Goal: Task Accomplishment & Management: Complete application form

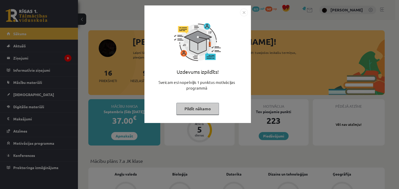
click at [242, 13] on img "Close" at bounding box center [244, 13] width 8 height 8
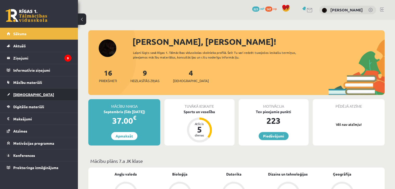
click at [26, 93] on span "[DEMOGRAPHIC_DATA]" at bounding box center [33, 94] width 41 height 5
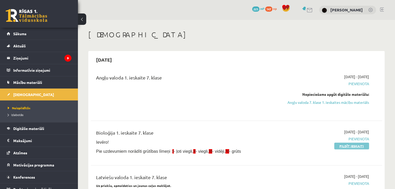
click at [339, 146] on link "Pildīt ieskaiti" at bounding box center [351, 146] width 35 height 7
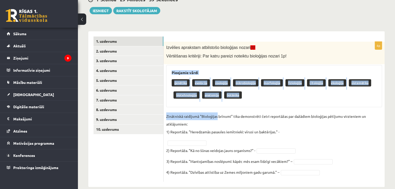
scroll to position [83, 0]
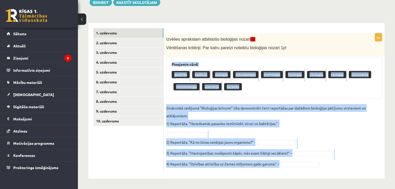
drag, startPoint x: 170, startPoint y: 63, endPoint x: 283, endPoint y: 166, distance: 153.0
click at [283, 166] on div "4p Izvēlies aprakstam atbilstošo bioloģijas nozari (I)! Vērtēšanas kritēriji: P…" at bounding box center [273, 103] width 221 height 140
copy div "Pieejamie vārdi ģenētika evolūcija zooloģija mikrobioloģija morfoloģija fiziolo…"
click at [212, 101] on div "4p Izvēlies aprakstam atbilstošo bioloģijas nozari (I)! Vērtēšanas kritēriji: P…" at bounding box center [273, 103] width 221 height 140
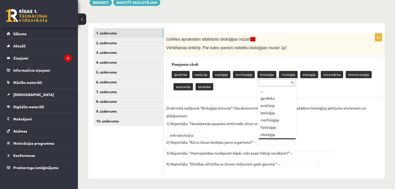
scroll to position [6, 0]
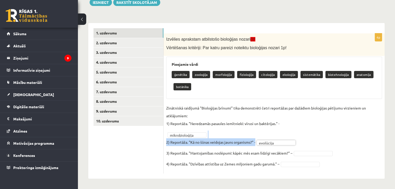
drag, startPoint x: 268, startPoint y: 138, endPoint x: 268, endPoint y: 143, distance: 4.9
click at [268, 142] on fieldset "**********" at bounding box center [274, 137] width 216 height 67
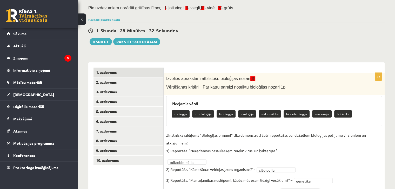
scroll to position [19, 0]
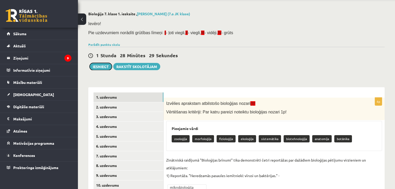
drag, startPoint x: 99, startPoint y: 66, endPoint x: 107, endPoint y: 77, distance: 13.9
click at [106, 77] on div "Bioloģija 7. klase 1. ieskaite , Linda Rutka (7.a JK klase) Ievēro! Pie uzdevum…" at bounding box center [236, 121] width 317 height 240
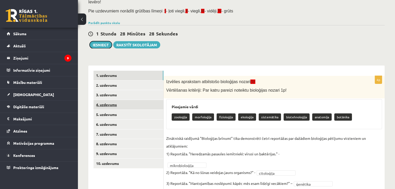
scroll to position [71, 0]
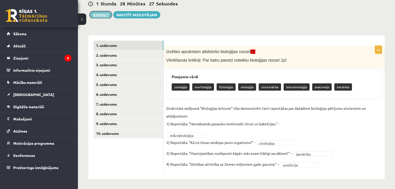
click at [97, 16] on button "Iesniegt" at bounding box center [101, 14] width 22 height 7
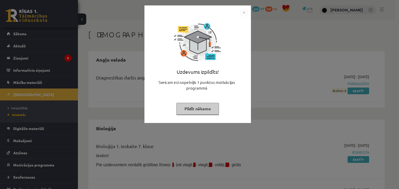
click at [242, 11] on img "Close" at bounding box center [244, 13] width 8 height 8
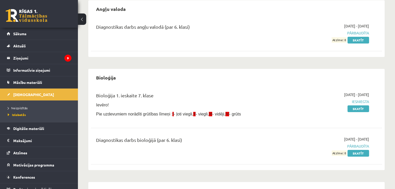
scroll to position [52, 0]
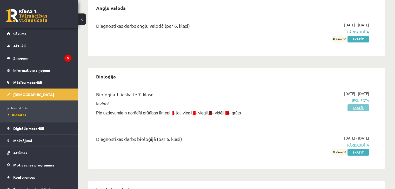
click at [355, 105] on link "Skatīt" at bounding box center [358, 108] width 22 height 7
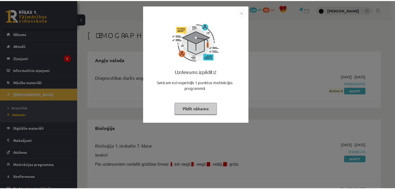
scroll to position [52, 0]
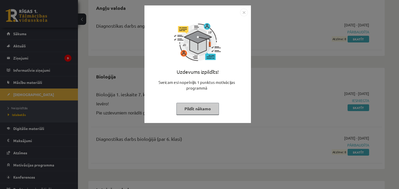
click at [242, 12] on img "Close" at bounding box center [244, 13] width 8 height 8
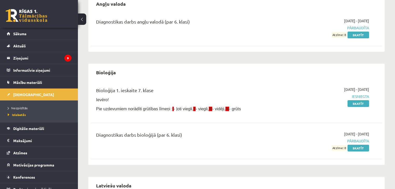
scroll to position [78, 0]
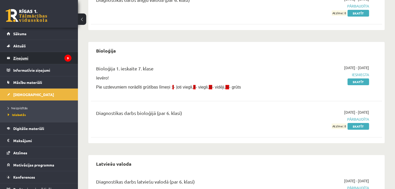
click at [27, 53] on legend "Ziņojumi 9" at bounding box center [42, 58] width 58 height 12
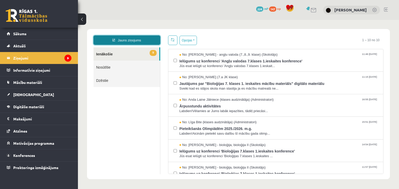
click at [122, 41] on link "Jauns ziņojums" at bounding box center [126, 40] width 67 height 9
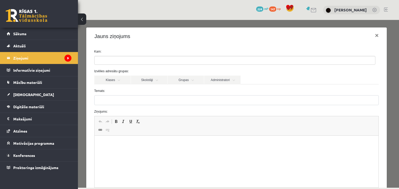
click at [119, 60] on ul at bounding box center [234, 60] width 280 height 8
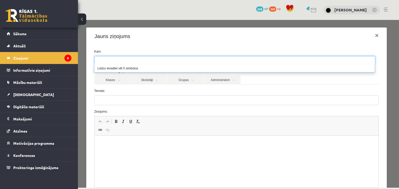
click at [134, 90] on label "Temats:" at bounding box center [236, 91] width 292 height 5
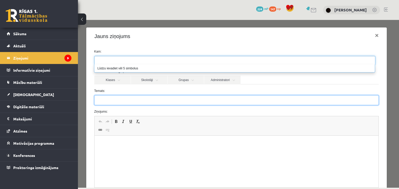
click at [134, 95] on input "Temats:" at bounding box center [236, 100] width 284 height 10
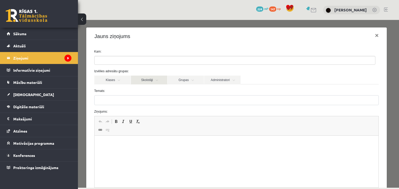
click at [145, 83] on link "Skolotāji" at bounding box center [149, 80] width 36 height 9
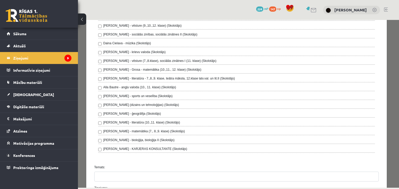
scroll to position [156, 0]
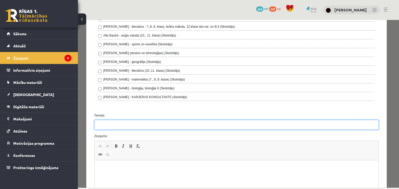
click at [110, 124] on input "Temats:" at bounding box center [236, 125] width 284 height 10
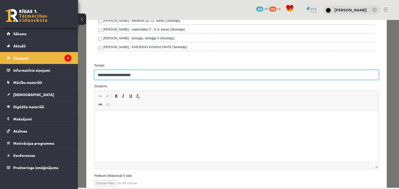
scroll to position [208, 0]
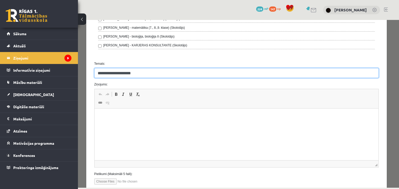
type input "**********"
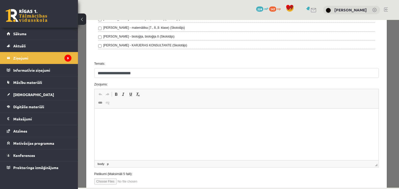
click at [121, 125] on html at bounding box center [236, 117] width 284 height 16
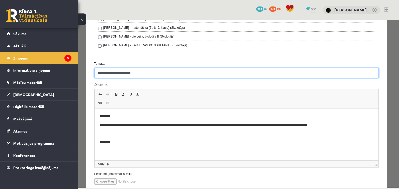
click at [117, 71] on input "**********" at bounding box center [236, 73] width 284 height 10
click at [152, 75] on input "**********" at bounding box center [236, 73] width 284 height 10
type input "**********"
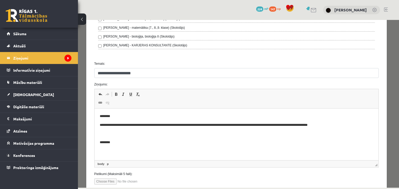
click at [132, 143] on p "********" at bounding box center [234, 142] width 270 height 5
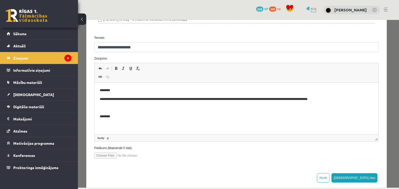
click at [284, 101] on p "**********" at bounding box center [234, 99] width 270 height 5
click at [358, 174] on button "Sūtīt ziņu" at bounding box center [354, 178] width 46 height 9
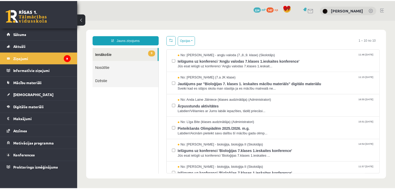
scroll to position [0, 0]
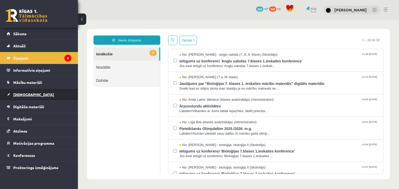
click at [37, 97] on link "[DEMOGRAPHIC_DATA]" at bounding box center [39, 95] width 65 height 12
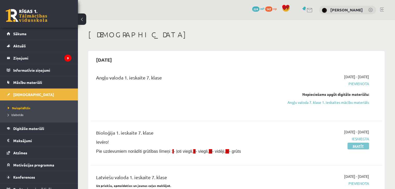
click at [360, 147] on link "Skatīt" at bounding box center [358, 146] width 22 height 7
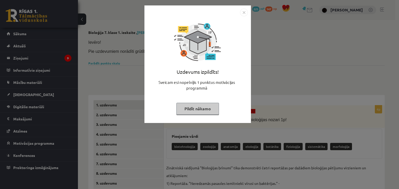
click at [242, 12] on img "Close" at bounding box center [244, 13] width 8 height 8
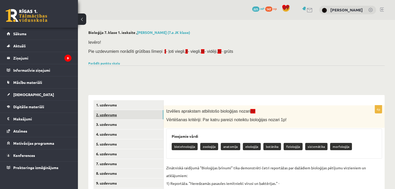
click at [143, 119] on link "2. uzdevums" at bounding box center [128, 115] width 70 height 10
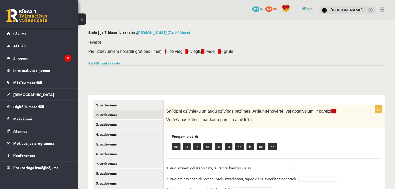
scroll to position [26, 0]
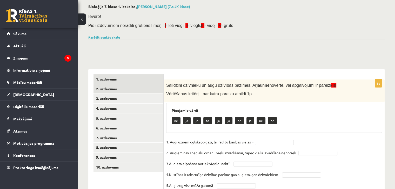
click at [133, 79] on link "1. uzdevums" at bounding box center [128, 79] width 70 height 10
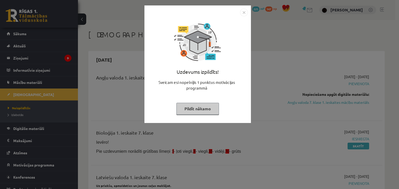
click at [243, 9] on img "Close" at bounding box center [244, 13] width 8 height 8
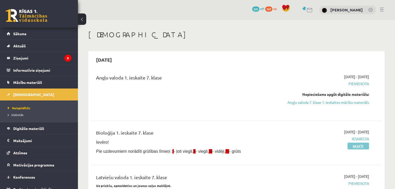
click at [360, 145] on link "Skatīt" at bounding box center [358, 146] width 22 height 7
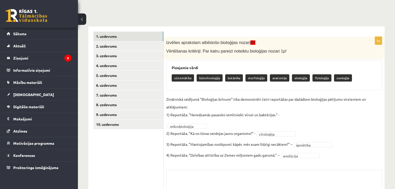
scroll to position [78, 0]
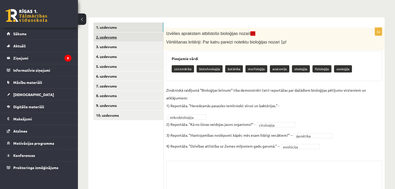
click at [136, 37] on link "2. uzdevums" at bounding box center [128, 37] width 70 height 10
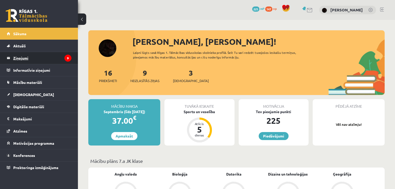
click at [52, 56] on legend "Ziņojumi 9" at bounding box center [42, 58] width 58 height 12
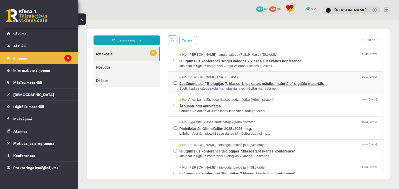
click at [202, 86] on span "Sveiki kad es stājos skola man stastija ja es mācību matrealā ne..." at bounding box center [278, 88] width 199 height 5
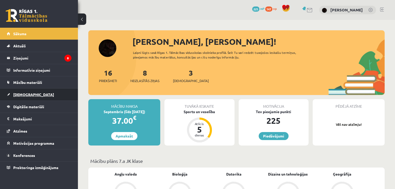
click at [35, 97] on link "[DEMOGRAPHIC_DATA]" at bounding box center [39, 95] width 65 height 12
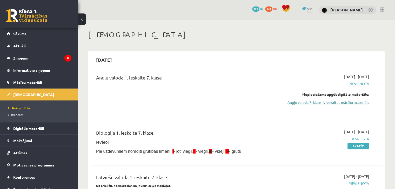
click at [320, 102] on link "Angļu valoda 7. klase 1. ieskaites mācību materiāls" at bounding box center [326, 102] width 86 height 5
click at [309, 101] on link "Angļu valoda 7. klase 1. ieskaites mācību materiāls" at bounding box center [326, 102] width 86 height 5
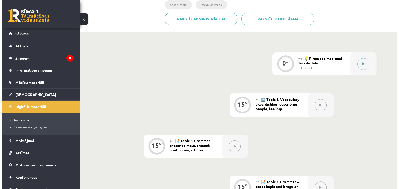
scroll to position [97, 0]
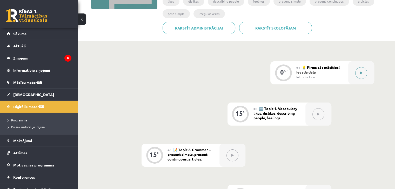
click at [358, 71] on button at bounding box center [361, 73] width 12 height 12
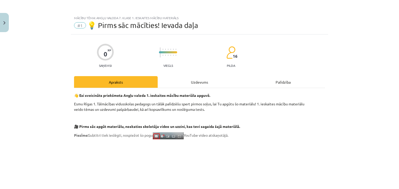
click at [209, 79] on div "Uzdevums" at bounding box center [200, 82] width 84 height 12
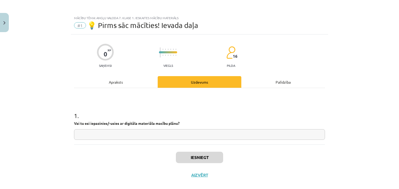
scroll to position [8, 0]
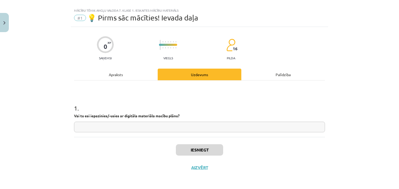
click at [193, 131] on input "text" at bounding box center [199, 127] width 251 height 11
type input "**"
click at [203, 154] on button "Iesniegt" at bounding box center [199, 150] width 47 height 11
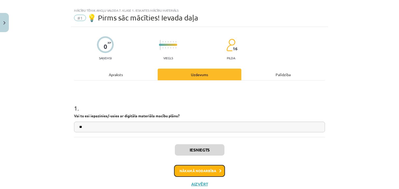
click at [191, 171] on button "Nākamā nodarbība" at bounding box center [199, 171] width 51 height 12
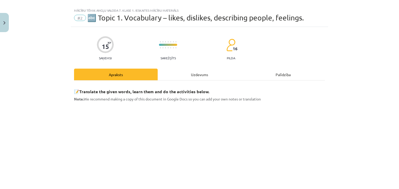
scroll to position [13, 0]
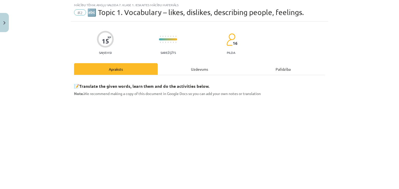
click at [193, 72] on div "Uzdevums" at bounding box center [200, 69] width 84 height 12
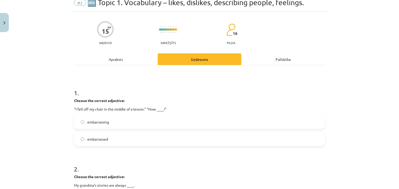
scroll to position [39, 0]
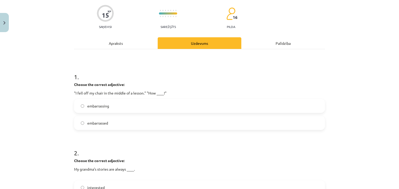
click at [140, 106] on label "embarrassing" at bounding box center [199, 106] width 250 height 13
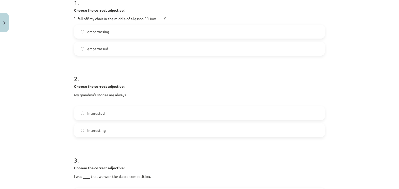
scroll to position [143, 0]
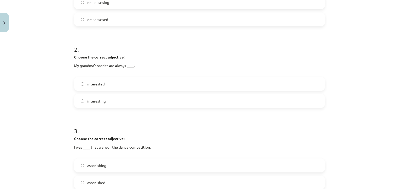
click at [134, 105] on label "interesting" at bounding box center [199, 101] width 250 height 13
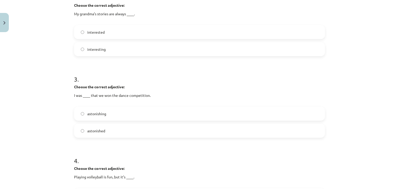
click at [129, 127] on label "astonished" at bounding box center [199, 131] width 250 height 13
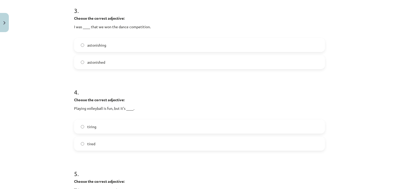
scroll to position [272, 0]
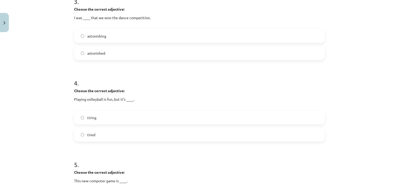
click at [133, 121] on label "tiring" at bounding box center [199, 117] width 250 height 13
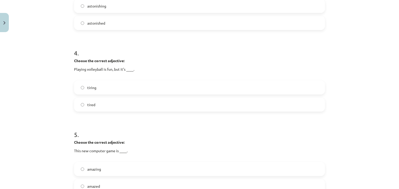
scroll to position [350, 0]
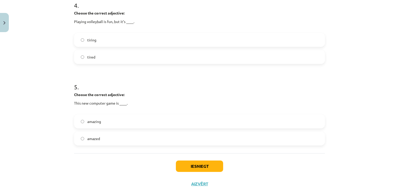
drag, startPoint x: 132, startPoint y: 121, endPoint x: 140, endPoint y: 129, distance: 11.0
click at [132, 121] on label "amazing" at bounding box center [199, 121] width 250 height 13
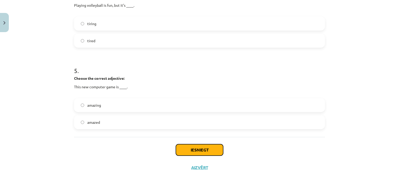
click at [184, 146] on button "Iesniegt" at bounding box center [199, 150] width 47 height 11
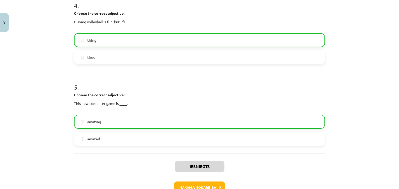
scroll to position [383, 0]
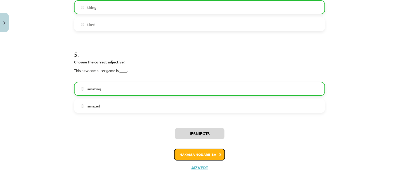
click at [177, 155] on button "Nākamā nodarbība" at bounding box center [199, 155] width 51 height 12
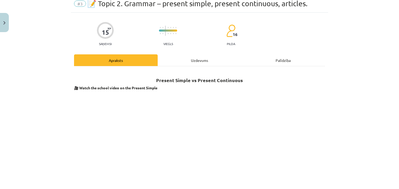
scroll to position [13, 0]
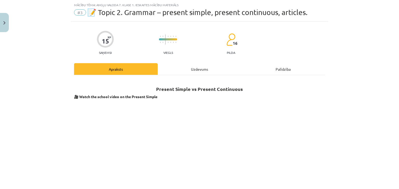
click at [165, 67] on div "Uzdevums" at bounding box center [200, 69] width 84 height 12
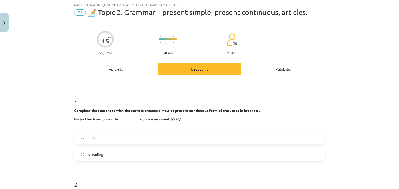
click at [138, 137] on label "reads" at bounding box center [199, 137] width 250 height 13
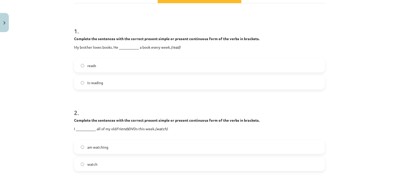
scroll to position [117, 0]
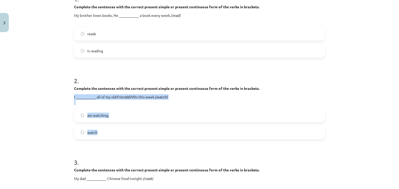
drag, startPoint x: 70, startPoint y: 97, endPoint x: 114, endPoint y: 129, distance: 54.6
click at [114, 129] on div "Mācību tēma: Angļu valoda 7. klase 1. ieskaites mācību materiāls #3 📝 Topic 2. …" at bounding box center [199, 94] width 399 height 189
copy div "I ___________ all of my old Friends DVDs this week. (watch) am watching watch"
click at [105, 121] on label "am watching" at bounding box center [199, 115] width 250 height 13
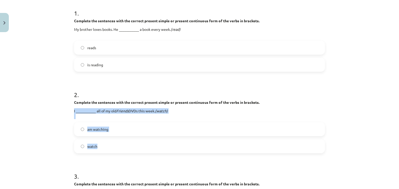
scroll to position [91, 0]
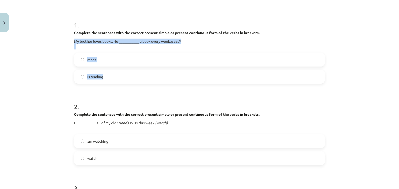
drag, startPoint x: 67, startPoint y: 38, endPoint x: 154, endPoint y: 73, distance: 93.6
click at [154, 73] on div "Mācību tēma: Angļu valoda 7. klase 1. ieskaites mācību materiāls #3 📝 Topic 2. …" at bounding box center [199, 94] width 399 height 189
copy div "My brother loves books. He ___________ a book every week. (read) reads is readi…"
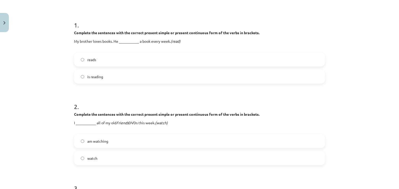
click at [97, 104] on h1 "2 ." at bounding box center [199, 102] width 251 height 16
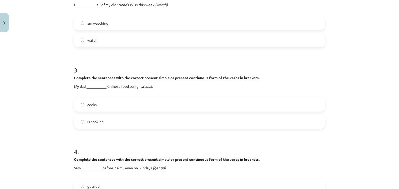
scroll to position [221, 0]
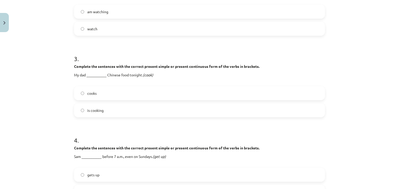
click at [101, 110] on span "is cooking" at bounding box center [95, 110] width 16 height 5
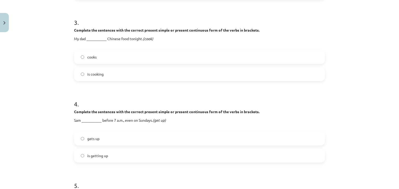
scroll to position [324, 0]
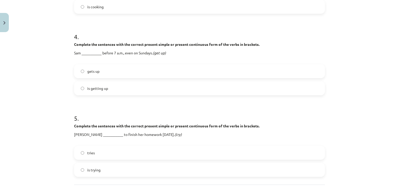
click at [105, 74] on label "gets up" at bounding box center [199, 71] width 250 height 13
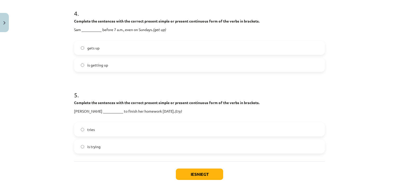
scroll to position [372, 0]
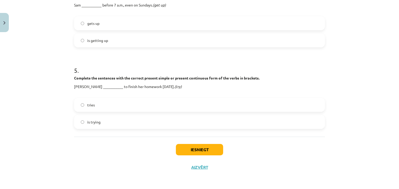
click at [105, 121] on label "is trying" at bounding box center [199, 122] width 250 height 13
click at [193, 151] on button "Iesniegt" at bounding box center [199, 149] width 47 height 11
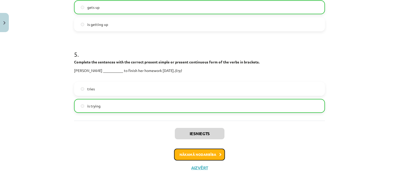
click at [182, 152] on button "Nākamā nodarbība" at bounding box center [199, 155] width 51 height 12
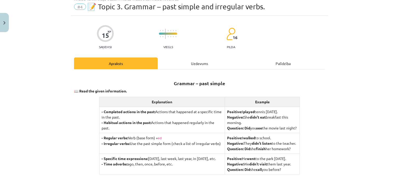
scroll to position [13, 0]
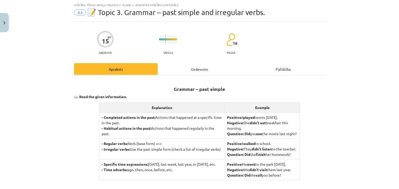
click at [188, 70] on div "Uzdevums" at bounding box center [200, 69] width 84 height 12
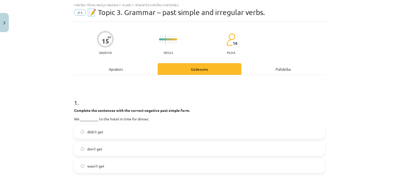
click at [134, 129] on label "didn't get" at bounding box center [199, 132] width 250 height 13
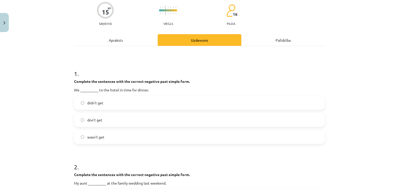
scroll to position [117, 0]
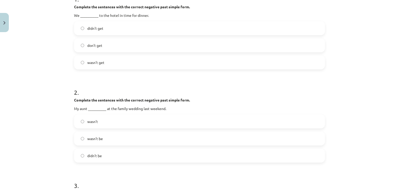
click at [129, 121] on label "wasn't" at bounding box center [199, 121] width 250 height 13
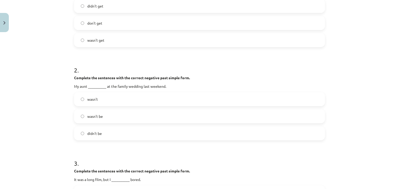
scroll to position [221, 0]
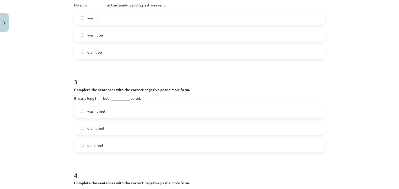
click at [124, 132] on label "didn't feel" at bounding box center [199, 128] width 250 height 13
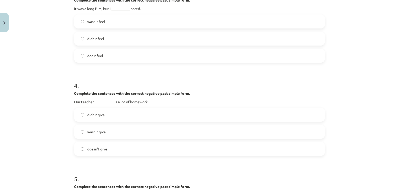
scroll to position [324, 0]
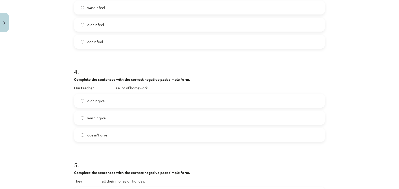
click at [116, 103] on label "didn't give" at bounding box center [199, 100] width 250 height 13
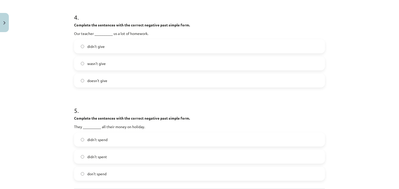
scroll to position [405, 0]
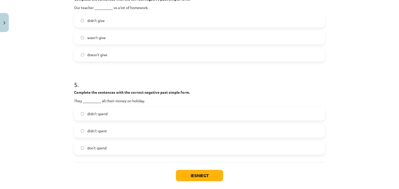
click at [86, 117] on label "didn't spend" at bounding box center [199, 113] width 250 height 13
click at [184, 174] on button "Iesniegt" at bounding box center [199, 175] width 47 height 11
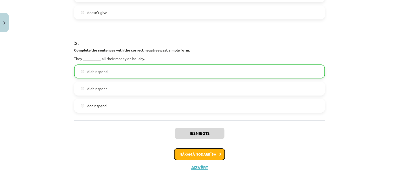
click at [190, 152] on button "Nākamā nodarbība" at bounding box center [199, 155] width 51 height 12
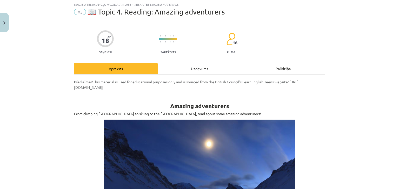
scroll to position [13, 0]
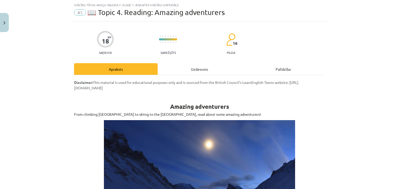
click at [177, 71] on div "Uzdevums" at bounding box center [200, 69] width 84 height 12
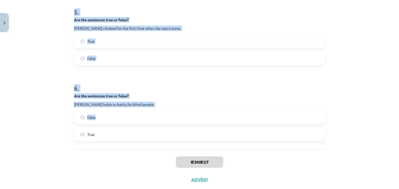
scroll to position [421, 0]
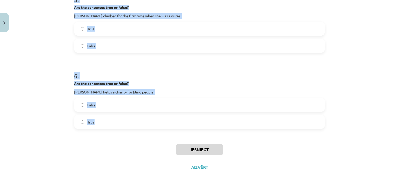
drag, startPoint x: 68, startPoint y: 55, endPoint x: 158, endPoint y: 122, distance: 112.1
click at [158, 122] on div "Mācību tēma: Angļu valoda 7. klase 1. ieskaites mācību materiāls #5 📖 Topic 4. …" at bounding box center [199, 94] width 399 height 189
copy form "Are the sentences true or false? Meagan McGrath had bad weather on her skiing t…"
click at [63, 99] on div "Mācību tēma: Angļu valoda 7. klase 1. ieskaites mācību materiāls #5 📖 Topic 4. …" at bounding box center [199, 94] width 399 height 189
click at [63, 98] on div "Mācību tēma: Angļu valoda 7. klase 1. ieskaites mācību materiāls #5 📖 Topic 4. …" at bounding box center [199, 94] width 399 height 189
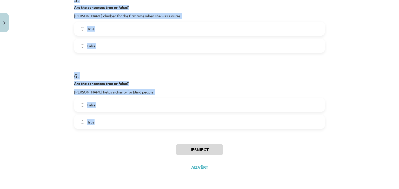
click at [74, 93] on p "Gerlinde Kaltenbrunner helps a charity for blind people." at bounding box center [199, 92] width 251 height 5
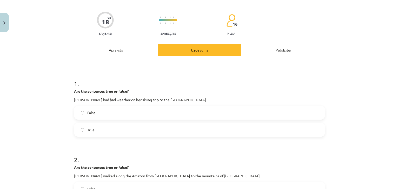
click at [131, 126] on label "True" at bounding box center [199, 130] width 250 height 13
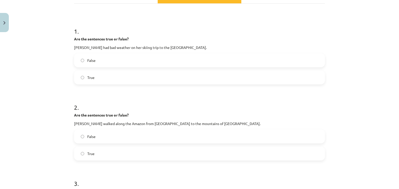
scroll to position [84, 0]
click at [128, 135] on label "False" at bounding box center [199, 137] width 250 height 13
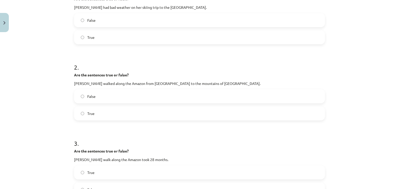
scroll to position [188, 0]
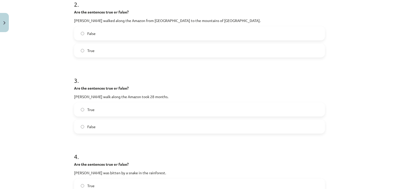
click at [117, 106] on label "True" at bounding box center [199, 109] width 250 height 13
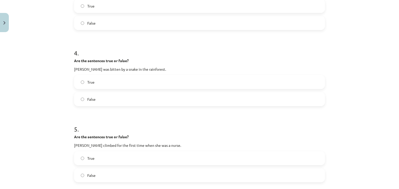
click at [94, 97] on label "False" at bounding box center [199, 99] width 250 height 13
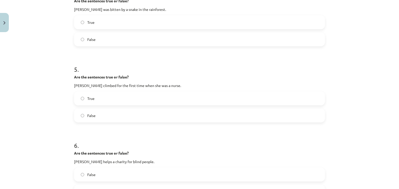
scroll to position [395, 0]
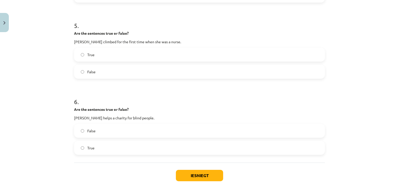
click at [95, 75] on label "False" at bounding box center [199, 71] width 250 height 13
click at [114, 146] on label "True" at bounding box center [199, 148] width 250 height 13
click at [111, 133] on label "False" at bounding box center [199, 131] width 250 height 13
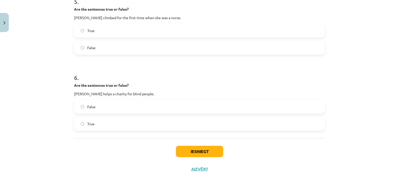
scroll to position [421, 0]
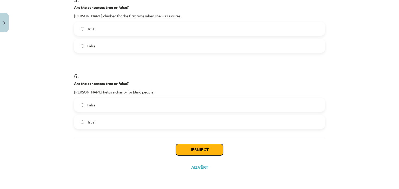
click at [183, 152] on button "Iesniegt" at bounding box center [199, 149] width 47 height 11
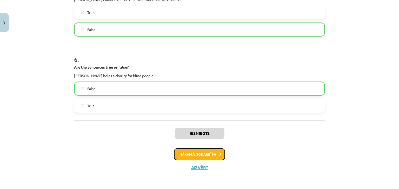
click at [178, 149] on button "Nākamā nodarbība" at bounding box center [199, 155] width 51 height 12
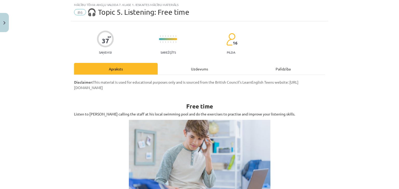
scroll to position [13, 0]
click at [167, 65] on div "Uzdevums" at bounding box center [200, 69] width 84 height 12
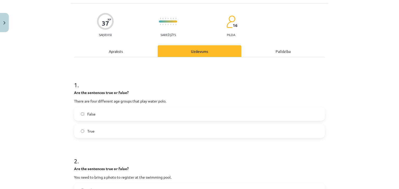
scroll to position [39, 0]
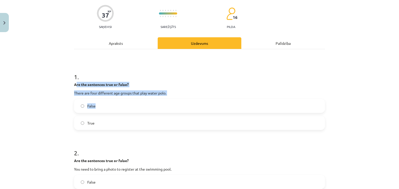
drag, startPoint x: 73, startPoint y: 83, endPoint x: 78, endPoint y: 81, distance: 4.3
click at [114, 103] on div "1 . Are the sentences true or false? There are four different age groups that p…" at bounding box center [199, 97] width 251 height 66
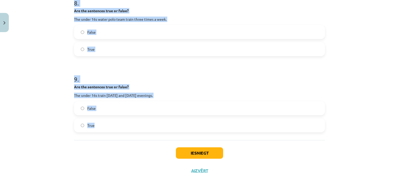
scroll to position [677, 0]
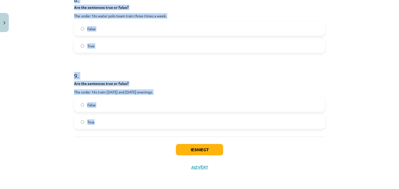
drag, startPoint x: 67, startPoint y: 81, endPoint x: 161, endPoint y: 116, distance: 100.5
click at [161, 116] on div "Mācību tēma: Angļu valoda 7. klase 1. ieskaites mācību materiāls #6 🎧 Topic 5. …" at bounding box center [199, 94] width 399 height 189
copy form "Are the sentences true or false? There are four different age groups that play …"
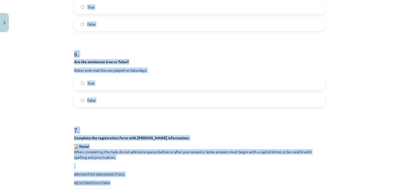
click at [43, 40] on div "Mācību tēma: Angļu valoda 7. klase 1. ieskaites mācību materiāls #6 🎧 Topic 5. …" at bounding box center [199, 94] width 399 height 189
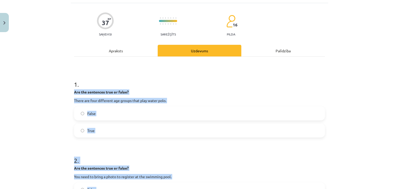
scroll to position [54, 0]
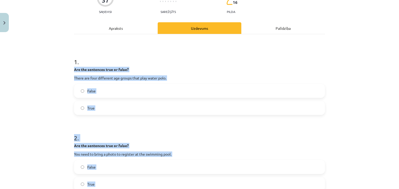
click at [90, 108] on span "True" at bounding box center [90, 108] width 7 height 5
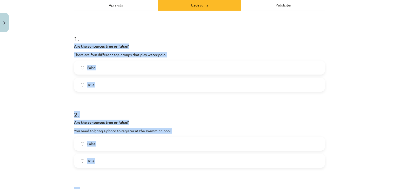
scroll to position [132, 0]
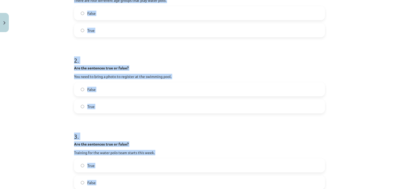
click at [87, 107] on span "True" at bounding box center [90, 106] width 7 height 5
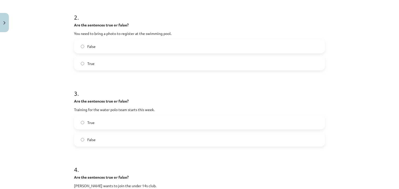
scroll to position [184, 0]
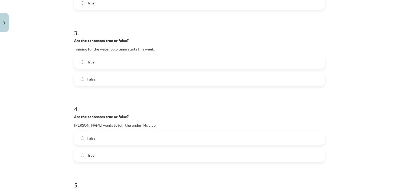
click at [90, 77] on span "False" at bounding box center [91, 79] width 8 height 5
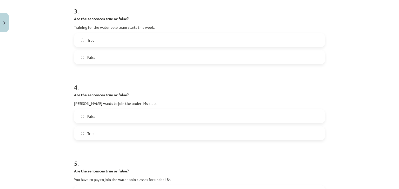
scroll to position [288, 0]
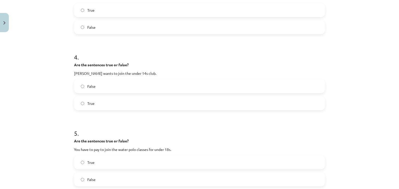
drag, startPoint x: 92, startPoint y: 103, endPoint x: 92, endPoint y: 99, distance: 4.7
click at [92, 103] on span "True" at bounding box center [90, 103] width 7 height 5
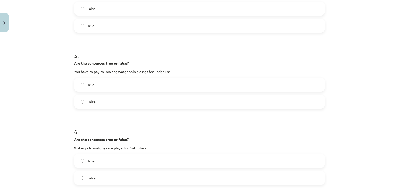
click at [101, 103] on label "False" at bounding box center [199, 101] width 250 height 13
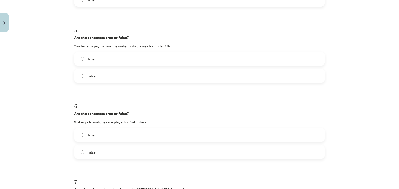
click at [103, 131] on label "True" at bounding box center [199, 135] width 250 height 13
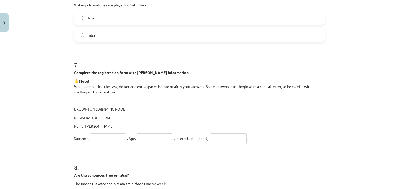
scroll to position [521, 0]
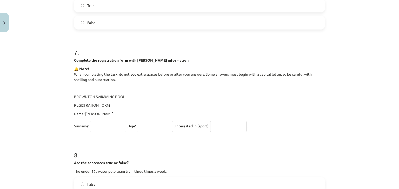
click at [104, 131] on input "text" at bounding box center [108, 126] width 36 height 11
type input "*******"
click at [150, 124] on input "text" at bounding box center [154, 126] width 36 height 11
type input "**"
click at [216, 125] on input "text" at bounding box center [228, 126] width 36 height 11
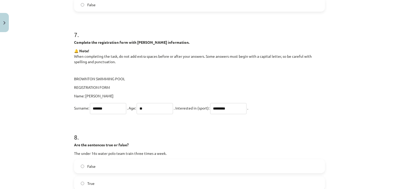
scroll to position [547, 0]
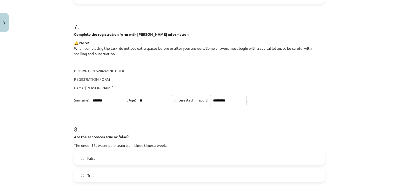
click at [224, 101] on input "*********" at bounding box center [228, 100] width 36 height 11
type input "**********"
click at [152, 121] on h1 "8 ." at bounding box center [199, 125] width 251 height 16
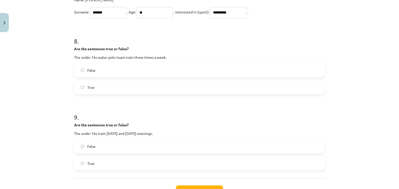
scroll to position [651, 0]
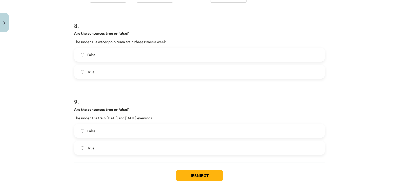
click at [114, 126] on label "False" at bounding box center [199, 131] width 250 height 13
click at [141, 152] on label "True" at bounding box center [199, 148] width 250 height 13
click at [139, 140] on div "False True" at bounding box center [199, 139] width 251 height 31
click at [139, 132] on label "False" at bounding box center [199, 131] width 250 height 13
click at [122, 60] on label "False" at bounding box center [199, 54] width 250 height 13
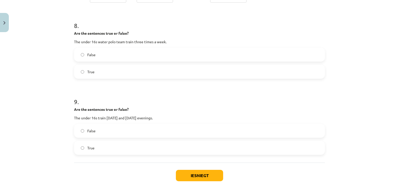
click at [118, 153] on label "True" at bounding box center [199, 148] width 250 height 13
click at [191, 176] on button "Iesniegt" at bounding box center [199, 175] width 47 height 11
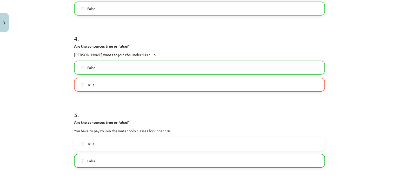
scroll to position [236, 0]
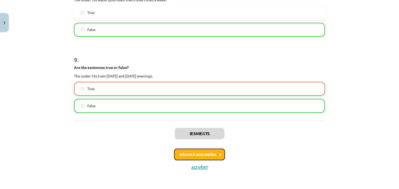
click at [186, 153] on button "Nākamā nodarbība" at bounding box center [199, 155] width 51 height 12
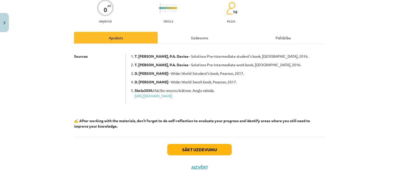
click at [185, 42] on div "Uzdevums" at bounding box center [200, 38] width 84 height 12
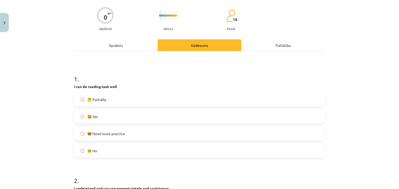
scroll to position [65, 0]
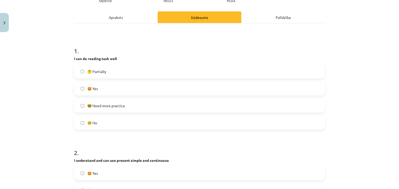
click at [120, 86] on label "🤩 Yes" at bounding box center [199, 88] width 250 height 13
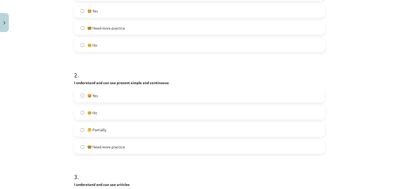
click at [115, 97] on label "🤩 Yes" at bounding box center [199, 95] width 250 height 13
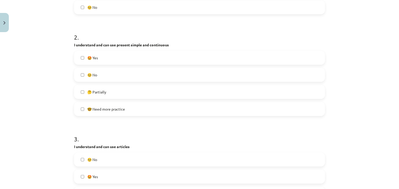
scroll to position [247, 0]
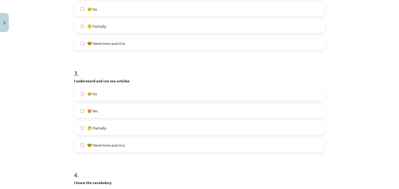
click at [112, 113] on label "🤩 Yes" at bounding box center [199, 111] width 250 height 13
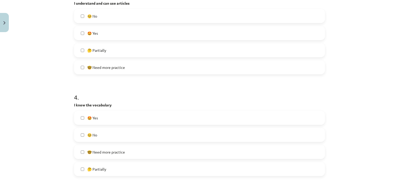
click at [112, 113] on label "🤩 Yes" at bounding box center [199, 118] width 250 height 13
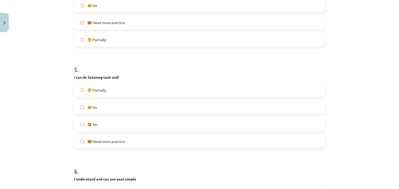
click at [115, 121] on label "🤩 Yes" at bounding box center [199, 124] width 250 height 13
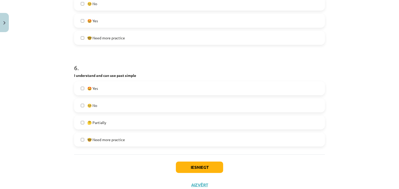
click at [109, 89] on label "🤩 Yes" at bounding box center [199, 88] width 250 height 13
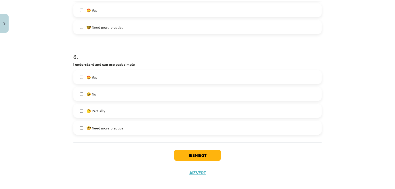
scroll to position [575, 0]
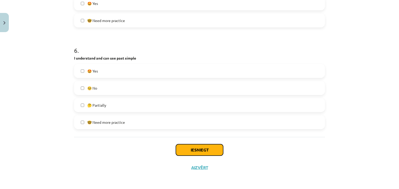
click at [188, 148] on button "Iesniegt" at bounding box center [199, 150] width 47 height 11
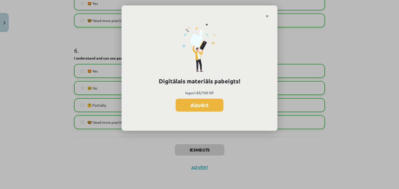
drag, startPoint x: 194, startPoint y: 106, endPoint x: 189, endPoint y: 80, distance: 26.2
click at [189, 80] on div "Digitālais materiāls pabeigts! Ieguvi 83/100 XP Aizvērt" at bounding box center [199, 74] width 156 height 113
click at [193, 105] on button "Aizvērt" at bounding box center [199, 105] width 48 height 13
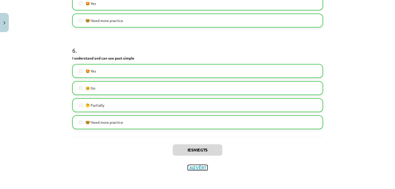
click at [194, 166] on button "Aizvērt" at bounding box center [198, 167] width 20 height 5
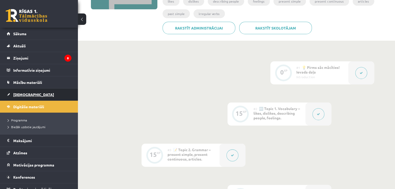
click at [30, 96] on link "[DEMOGRAPHIC_DATA]" at bounding box center [39, 95] width 65 height 12
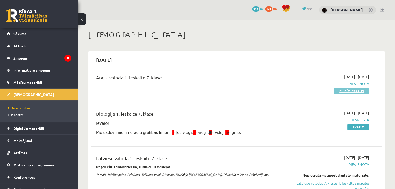
click at [338, 93] on link "Pildīt ieskaiti" at bounding box center [351, 91] width 35 height 7
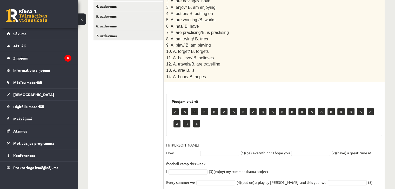
scroll to position [130, 0]
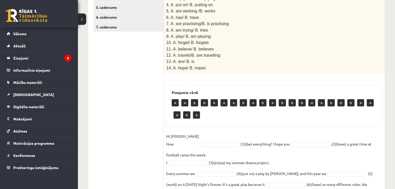
click at [197, 133] on fieldset "Hi Lauren How (1)(be) everything? I hope you (2)(have) a great time at football…" at bounding box center [274, 192] width 216 height 118
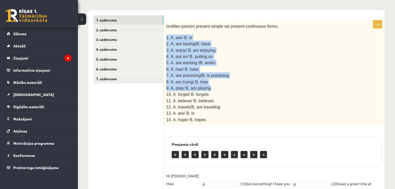
scroll to position [182, 0]
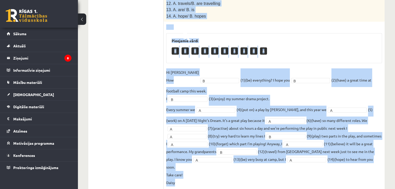
drag, startPoint x: 166, startPoint y: 35, endPoint x: 277, endPoint y: 170, distance: 174.8
click at [277, 170] on div "14p Izvēlies pareizo present simple vai present continuous formu. 1. A. are/ B.…" at bounding box center [273, 53] width 221 height 273
copy div "1. A. are/ B. is 2. A. are having/B. have 3. A. enjoy/ B. am enjoying 4. A. put…"
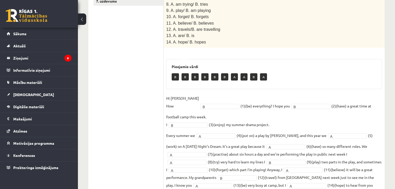
click at [149, 56] on ul "1. uzdevums 2. uzdevums 3. uzdevums 4. uzdevums 5. uzdevums 6. uzdevums 7. uzde…" at bounding box center [128, 76] width 70 height 278
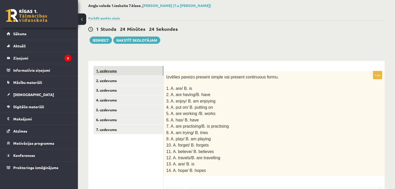
scroll to position [26, 0]
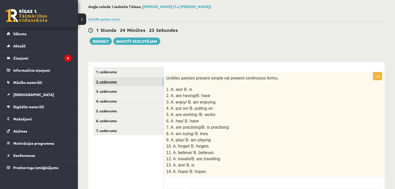
click at [115, 80] on link "2. uzdevums" at bounding box center [128, 82] width 70 height 10
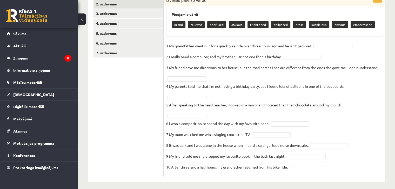
scroll to position [78, 0]
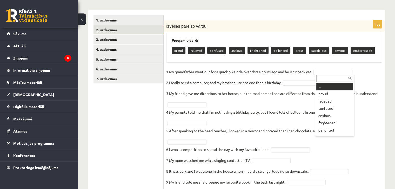
drag, startPoint x: 313, startPoint y: 73, endPoint x: 290, endPoint y: 77, distance: 24.0
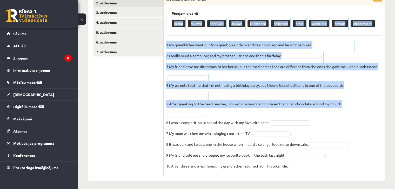
scroll to position [106, 0]
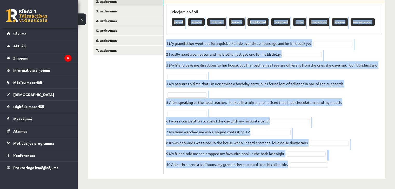
drag, startPoint x: 167, startPoint y: 46, endPoint x: 292, endPoint y: 165, distance: 172.9
click at [292, 165] on div "10p Izvēlies pareizo vārdu. Pieejamie vārdi proud relieved confused anxious fri…" at bounding box center [273, 83] width 221 height 182
copy div "proud relieved confused anxious frightened delighted cross suspicious envious e…"
click at [214, 43] on p "1 My grandfather went out for a quick bike ride over three hours ago and he isn…" at bounding box center [239, 43] width 146 height 8
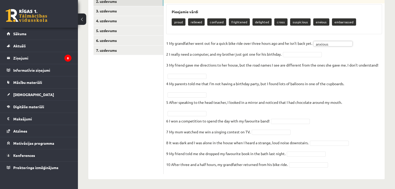
click at [304, 58] on fieldset "1 My grandfather went out for a quick bike ride over three hours ago and he isn…" at bounding box center [274, 105] width 216 height 132
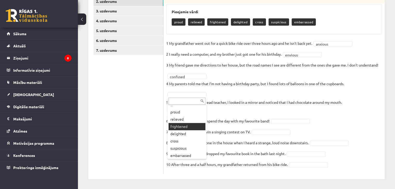
scroll to position [6, 0]
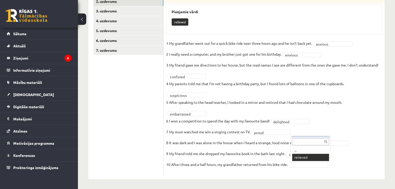
drag, startPoint x: 307, startPoint y: 156, endPoint x: 302, endPoint y: 156, distance: 5.2
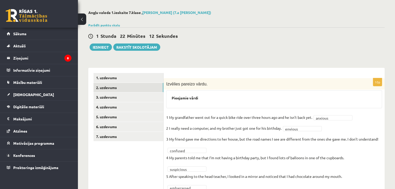
scroll to position [42, 0]
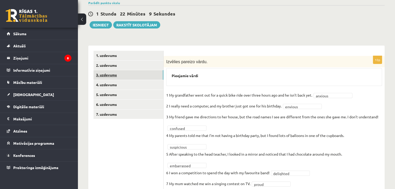
click at [140, 73] on link "3. uzdevums" at bounding box center [128, 75] width 70 height 10
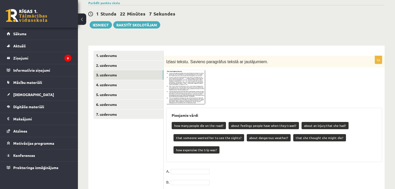
scroll to position [93, 0]
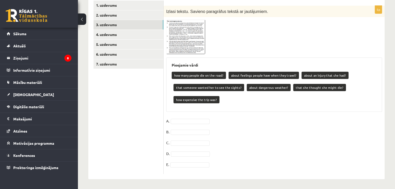
click at [175, 44] on img at bounding box center [185, 37] width 39 height 35
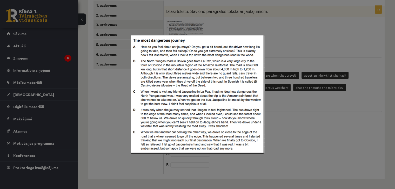
click at [274, 50] on div at bounding box center [197, 94] width 395 height 189
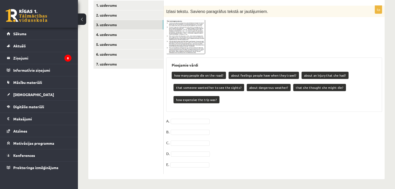
click at [180, 44] on img at bounding box center [185, 37] width 39 height 35
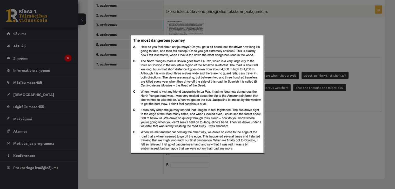
click at [283, 142] on div at bounding box center [197, 94] width 395 height 189
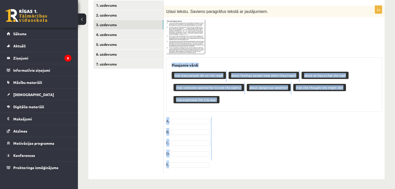
drag, startPoint x: 169, startPoint y: 61, endPoint x: 236, endPoint y: 168, distance: 126.0
click at [236, 168] on div "5p Izlasi tekstu. Savieno paragrāfus tekstā ar jautājumiem. Pieejamie vārdi how…" at bounding box center [273, 90] width 221 height 169
copy div "Pieejamie vārdi how many people die on the road? about feelings people have whe…"
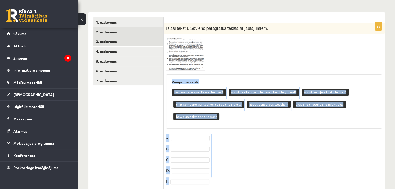
scroll to position [67, 0]
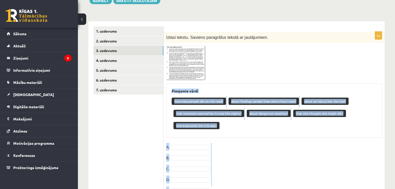
click at [169, 104] on div "Pieejamie vārdi how many people die on the road? about feelings people have whe…" at bounding box center [274, 111] width 216 height 54
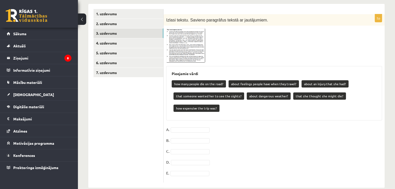
scroll to position [93, 0]
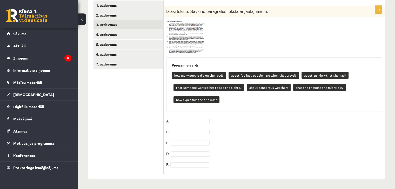
click at [249, 76] on p "about feelings people have when they travel?" at bounding box center [263, 75] width 70 height 7
drag, startPoint x: 248, startPoint y: 73, endPoint x: 243, endPoint y: 76, distance: 6.2
click at [247, 73] on p "about feelings people have when they travel?" at bounding box center [263, 75] width 70 height 7
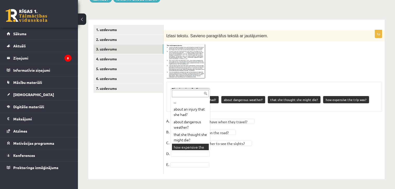
scroll to position [6, 0]
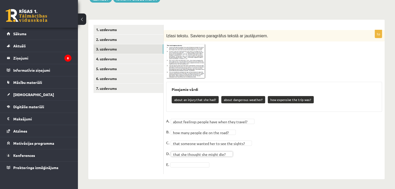
click at [187, 161] on fieldset "**********" at bounding box center [274, 144] width 216 height 54
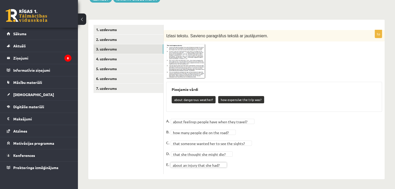
click at [175, 66] on img at bounding box center [185, 61] width 39 height 35
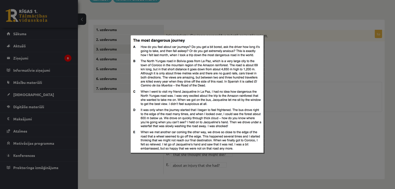
click at [291, 76] on div at bounding box center [197, 94] width 395 height 189
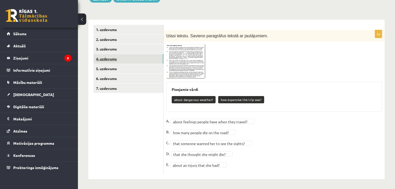
click at [118, 57] on link "4. uzdevums" at bounding box center [128, 59] width 70 height 10
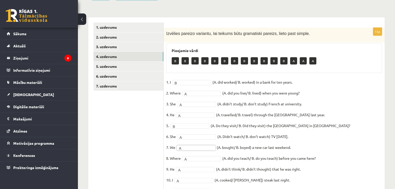
scroll to position [63, 0]
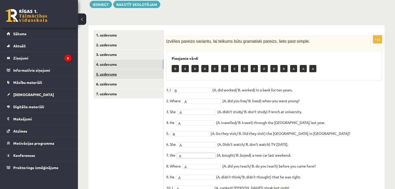
click at [139, 74] on link "5. uzdevums" at bounding box center [128, 75] width 70 height 10
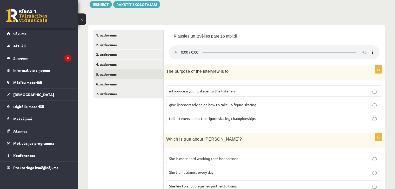
click at [179, 114] on label "tell listeners about the figure-skating championships." at bounding box center [274, 118] width 216 height 11
click at [192, 105] on span "give listeners advice on how to take up figure-skating." at bounding box center [213, 104] width 88 height 5
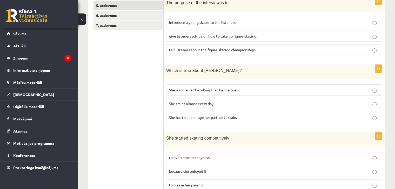
scroll to position [141, 0]
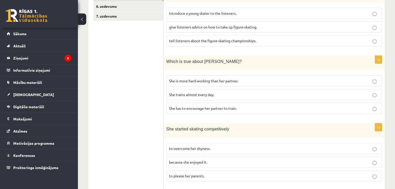
click at [172, 161] on span "because she enjoyed it." at bounding box center [188, 162] width 38 height 5
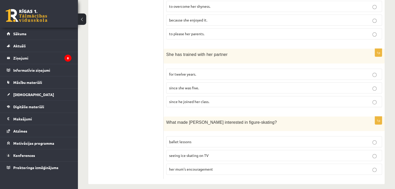
scroll to position [285, 0]
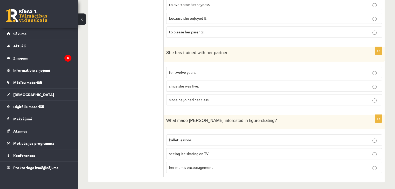
click at [177, 152] on span "seeing ice skating on TV" at bounding box center [188, 154] width 39 height 5
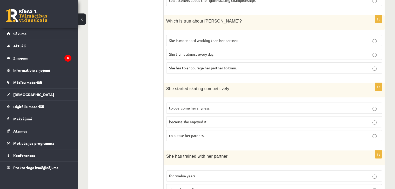
scroll to position [233, 0]
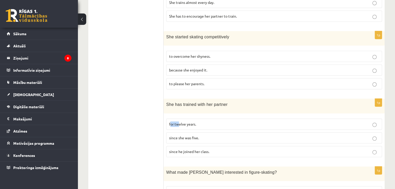
drag, startPoint x: 178, startPoint y: 124, endPoint x: 171, endPoint y: 126, distance: 7.6
click at [171, 126] on label "for twelve years." at bounding box center [274, 124] width 216 height 11
click at [166, 127] on fieldset "for twelve years. since she was five. since he joined her class." at bounding box center [274, 137] width 216 height 43
click at [172, 123] on span "for twelve years." at bounding box center [182, 124] width 27 height 5
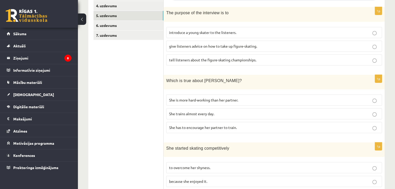
scroll to position [129, 0]
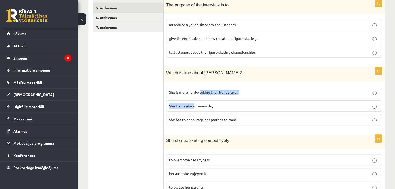
drag, startPoint x: 199, startPoint y: 95, endPoint x: 191, endPoint y: 105, distance: 13.1
click at [193, 104] on fieldset "She is more hard-working than her partner. She trains almost every day. She has…" at bounding box center [274, 105] width 216 height 43
click at [164, 116] on div "1p Which is true about Britney? She is more hard-working than her partner. She …" at bounding box center [273, 98] width 221 height 63
click at [176, 107] on p "She trains almost every day." at bounding box center [274, 106] width 210 height 5
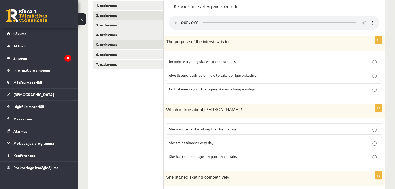
scroll to position [25, 0]
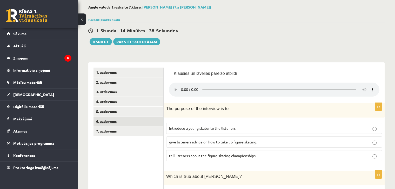
click at [124, 122] on link "6. uzdevums" at bounding box center [128, 122] width 70 height 10
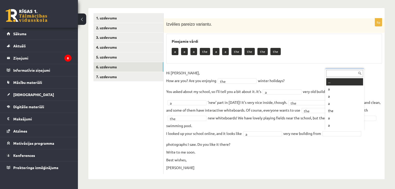
scroll to position [6, 0]
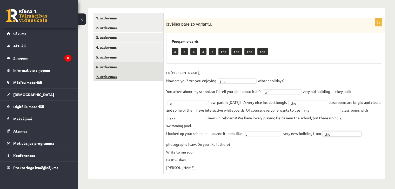
click at [134, 80] on link "7. uzdevums" at bounding box center [128, 77] width 70 height 10
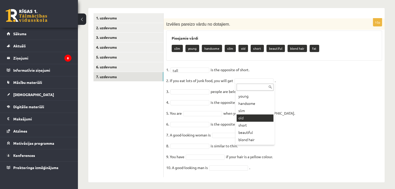
scroll to position [21, 0]
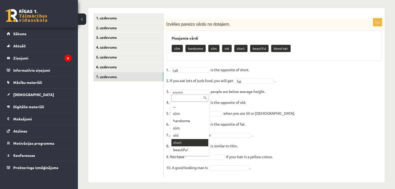
drag, startPoint x: 186, startPoint y: 142, endPoint x: 193, endPoint y: 115, distance: 27.9
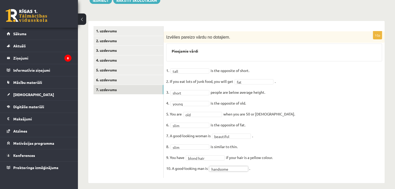
scroll to position [45, 0]
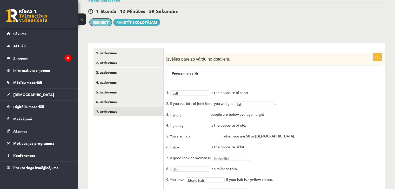
click at [101, 22] on button "Iesniegt" at bounding box center [101, 22] width 22 height 7
